Goal: Find contact information: Find contact information

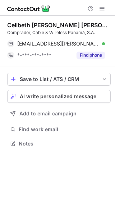
scroll to position [138, 115]
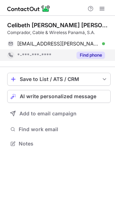
click at [90, 55] on button "Find phone" at bounding box center [90, 55] width 28 height 7
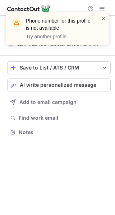
scroll to position [127, 115]
click at [104, 18] on span at bounding box center [103, 18] width 6 height 7
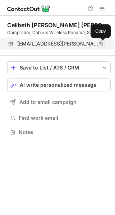
click at [101, 42] on span at bounding box center [101, 44] width 6 height 6
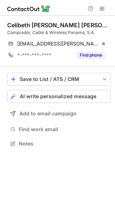
scroll to position [138, 115]
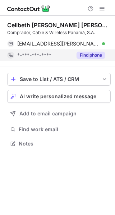
click at [88, 57] on button "Find phone" at bounding box center [90, 55] width 28 height 7
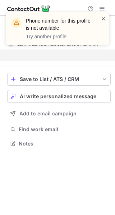
click at [103, 18] on span at bounding box center [103, 18] width 6 height 7
